Goal: Browse casually: Explore the website without a specific task or goal

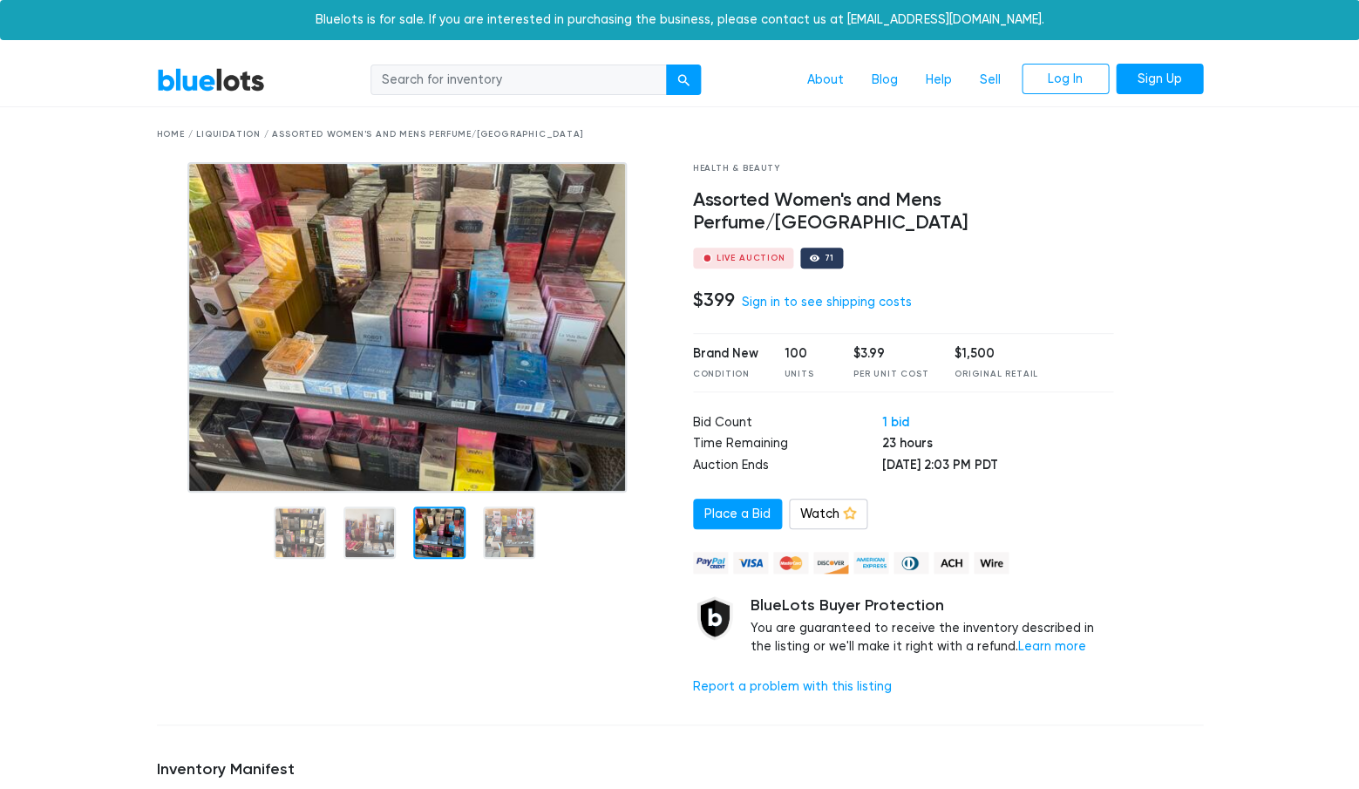
click at [408, 453] on img at bounding box center [406, 327] width 439 height 330
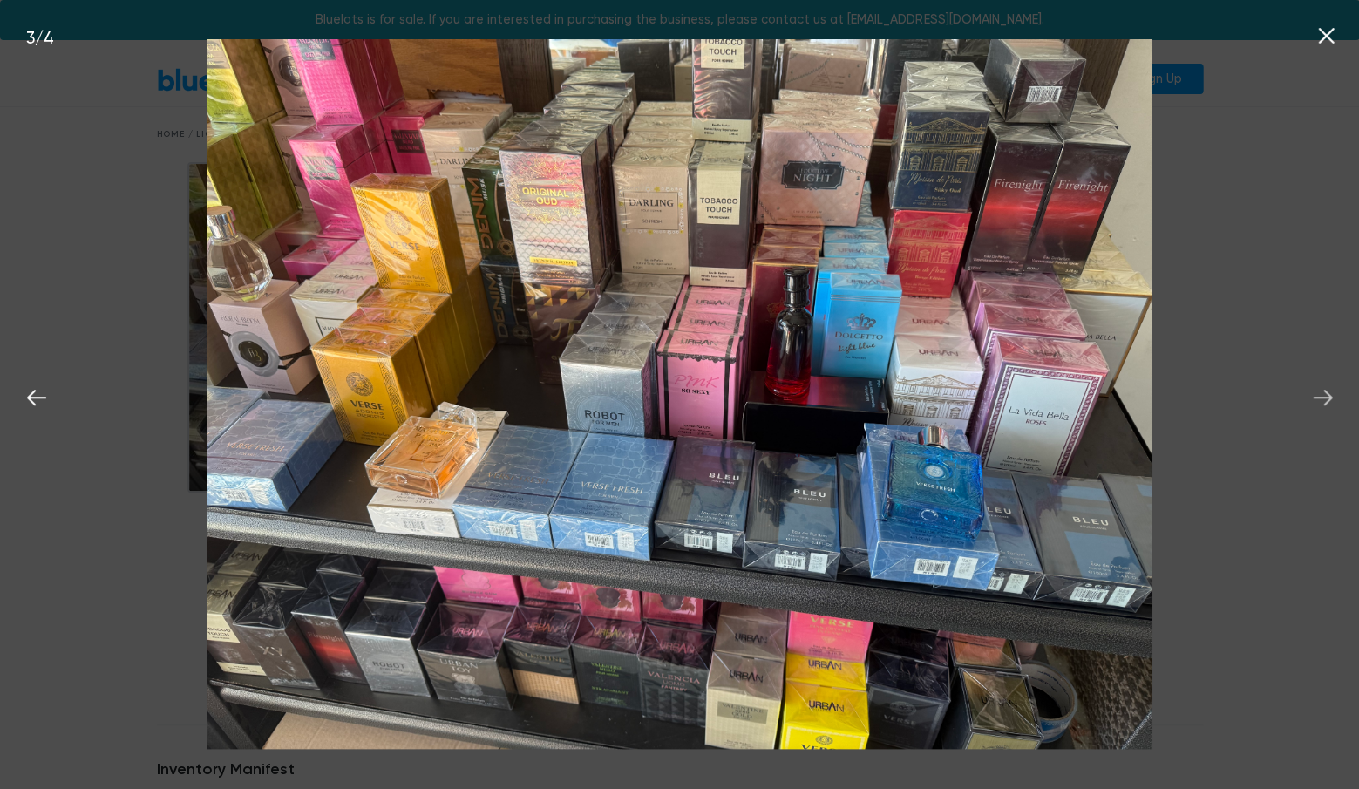
click at [1320, 400] on icon at bounding box center [1322, 397] width 26 height 26
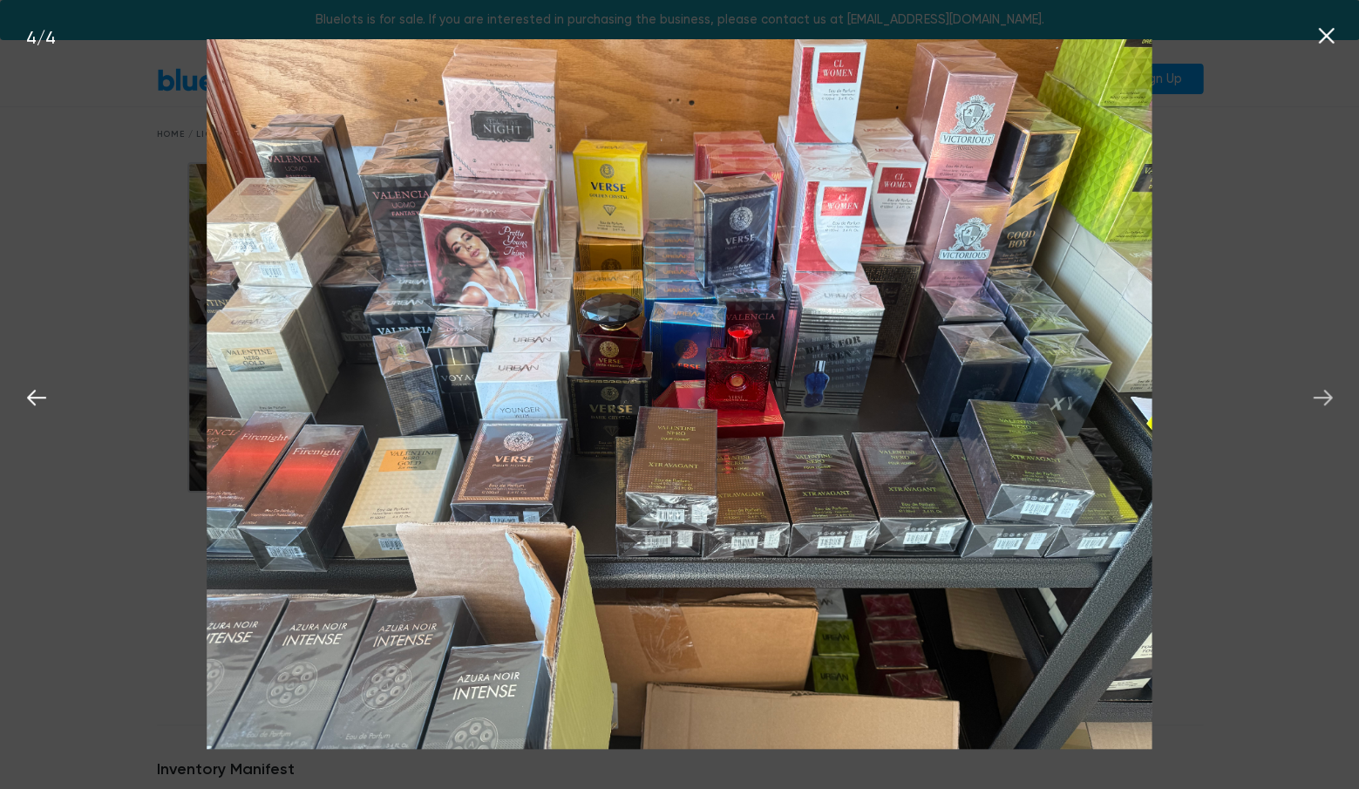
click at [1323, 397] on icon at bounding box center [1322, 398] width 19 height 16
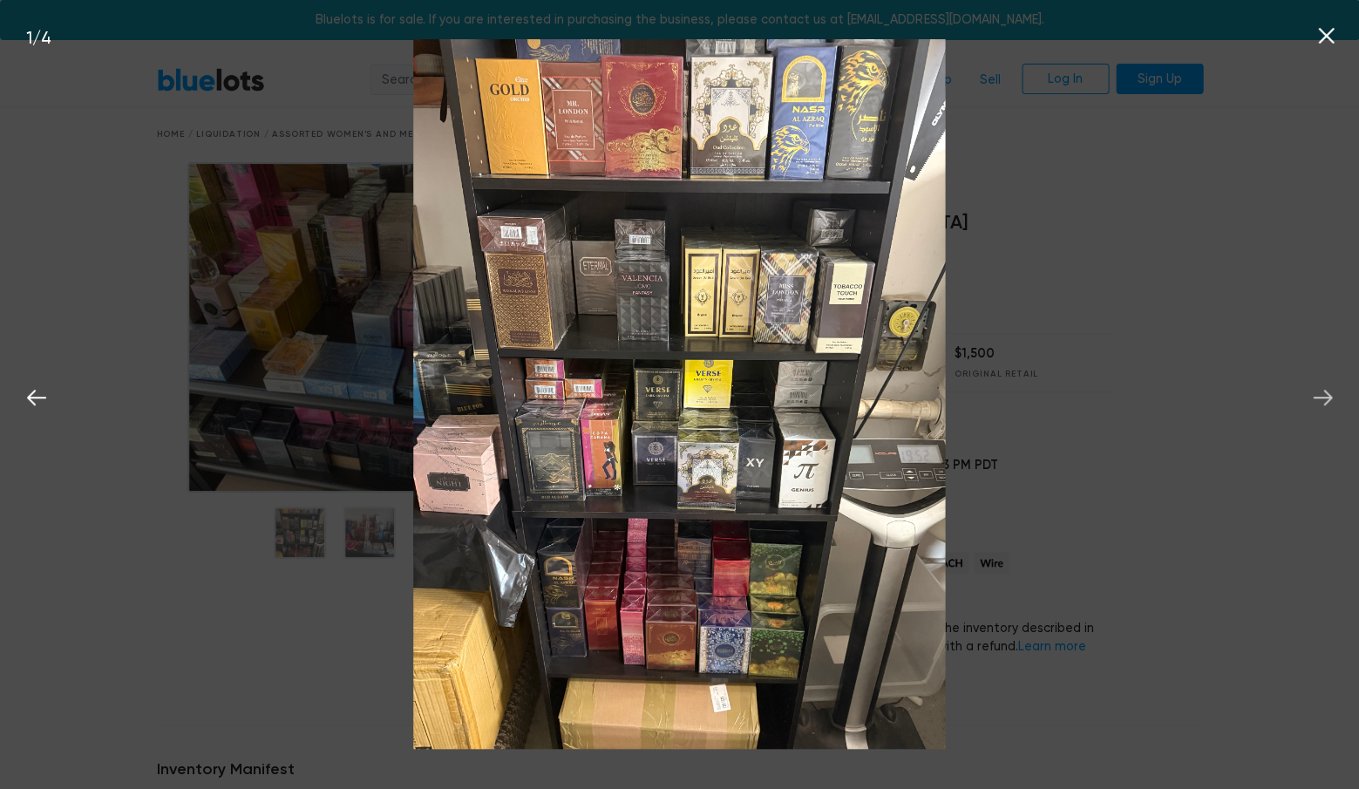
click at [1323, 397] on icon at bounding box center [1322, 398] width 19 height 16
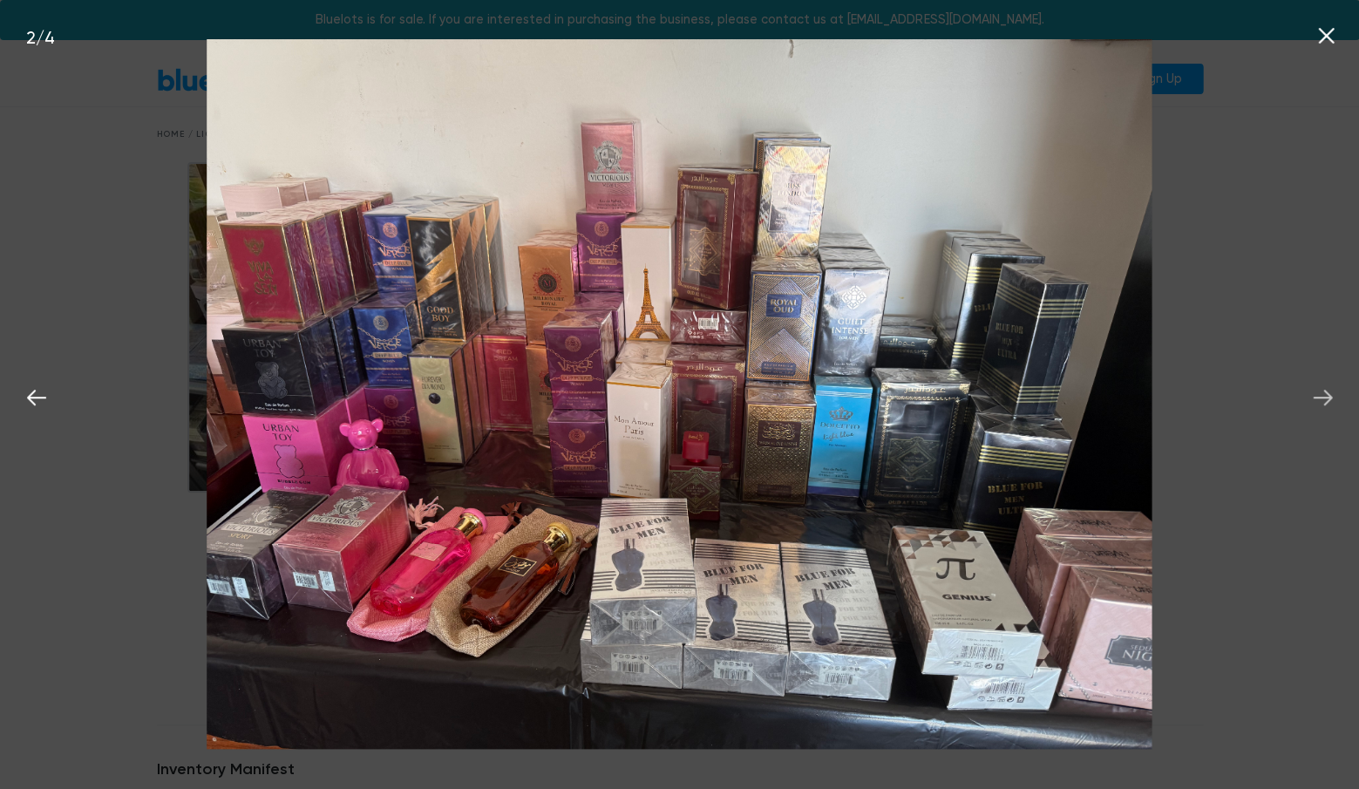
click at [1323, 397] on icon at bounding box center [1322, 398] width 19 height 16
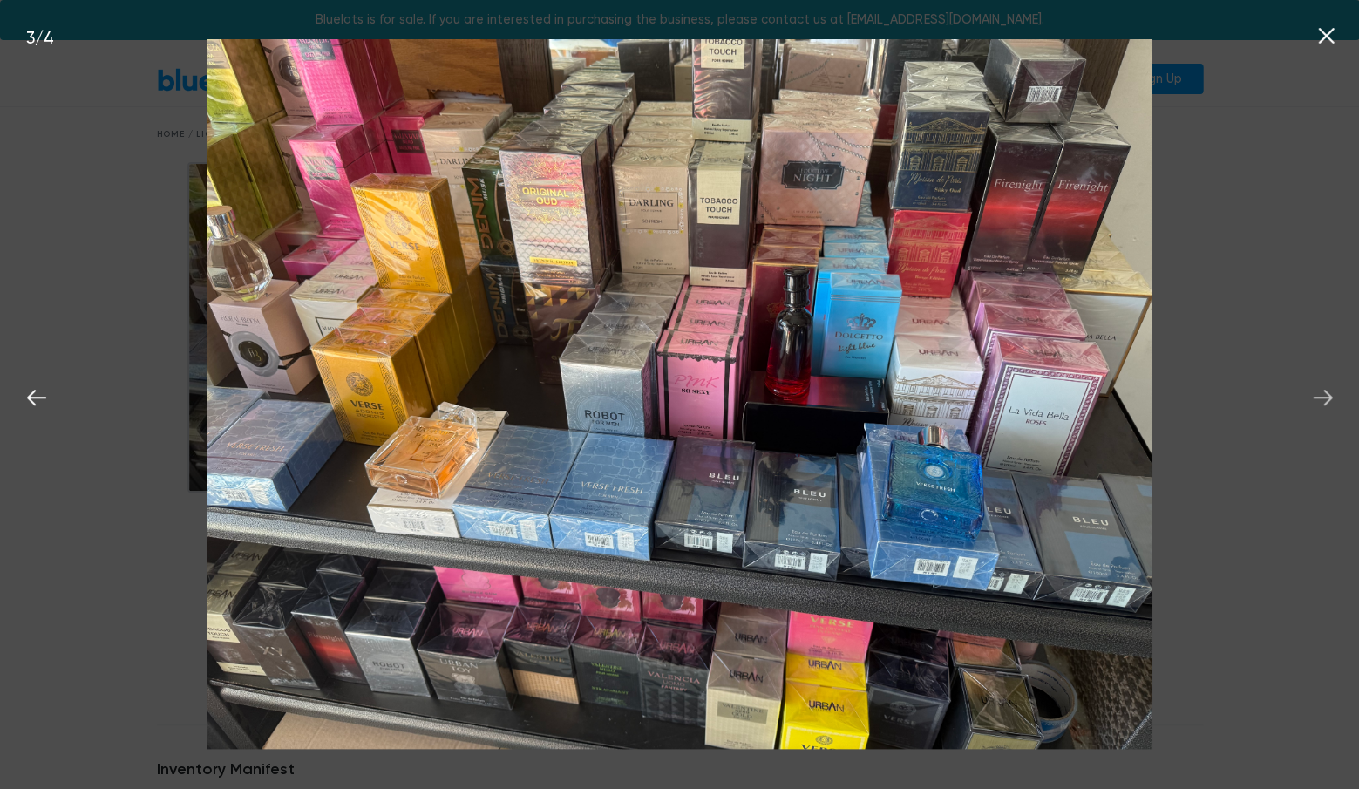
click at [1323, 397] on icon at bounding box center [1322, 398] width 19 height 16
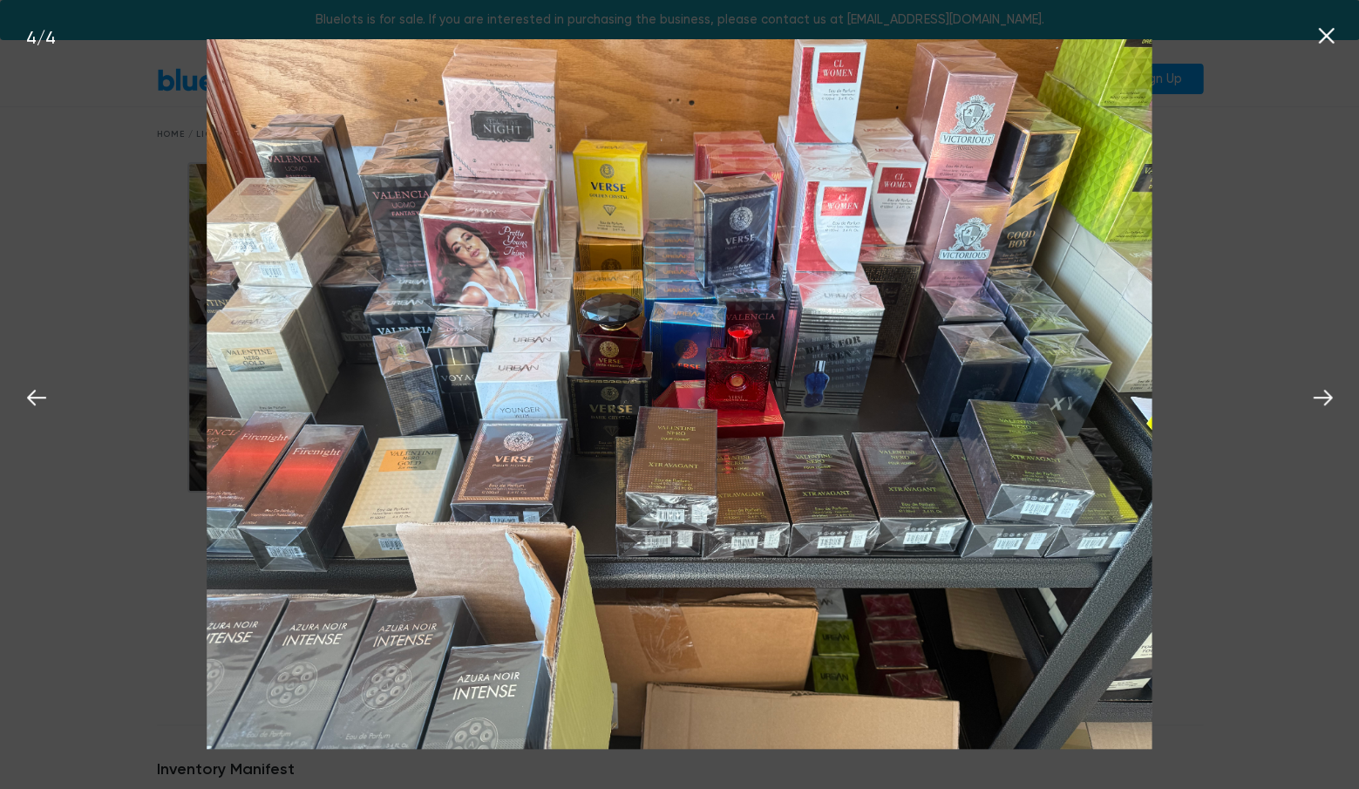
click at [1321, 37] on icon at bounding box center [1326, 36] width 26 height 26
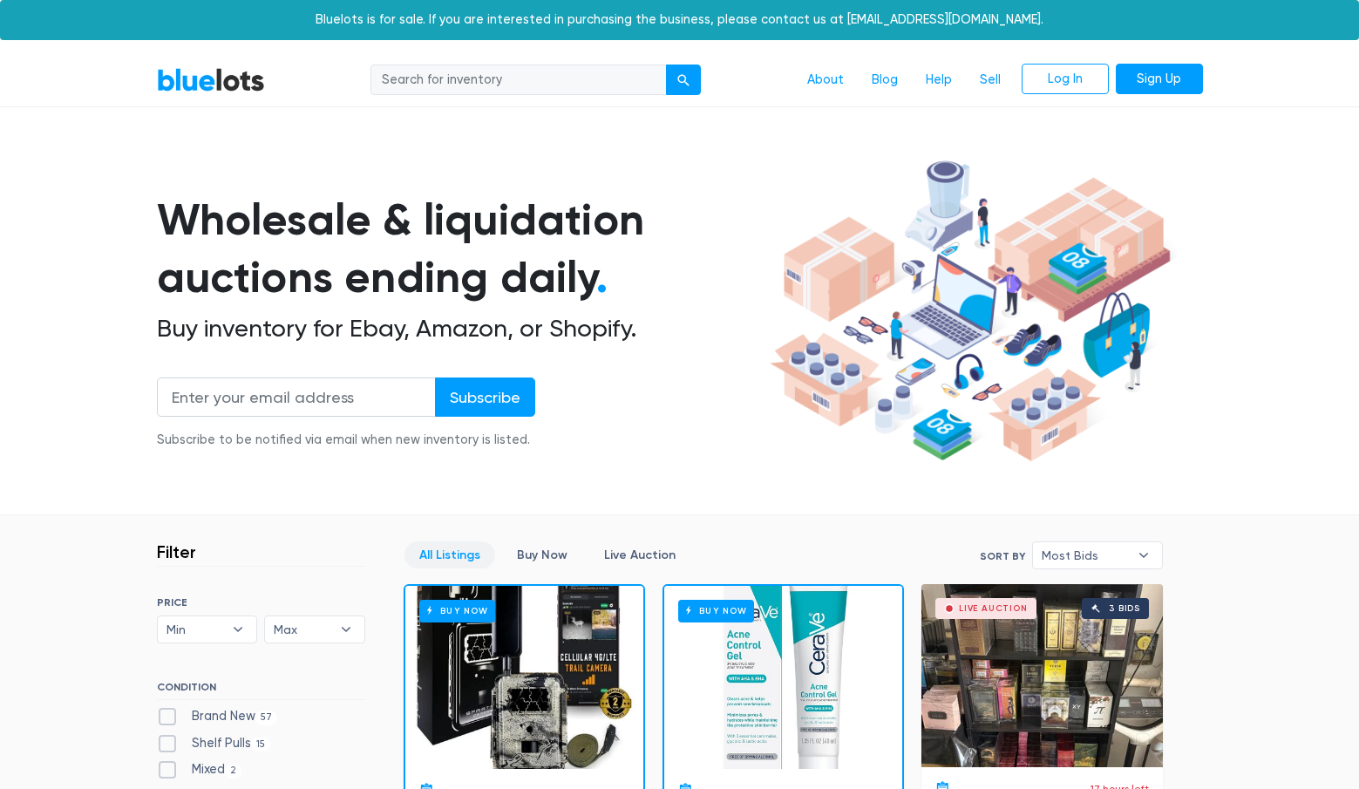
scroll to position [502, 0]
